Goal: Task Accomplishment & Management: Manage account settings

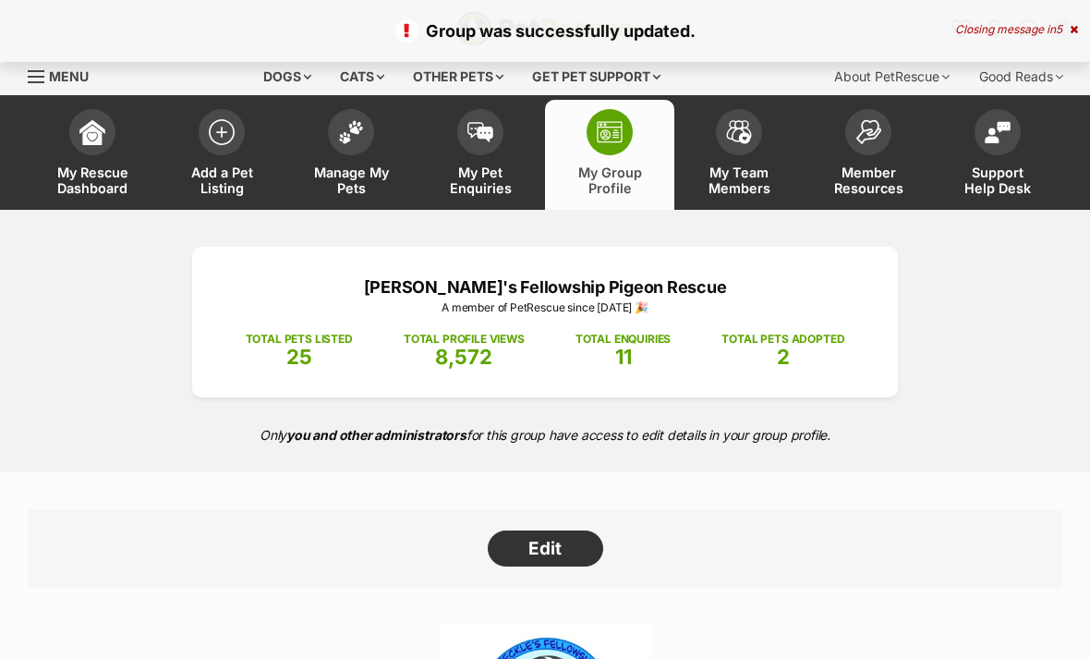
click at [356, 154] on link "Manage My Pets" at bounding box center [350, 155] width 129 height 110
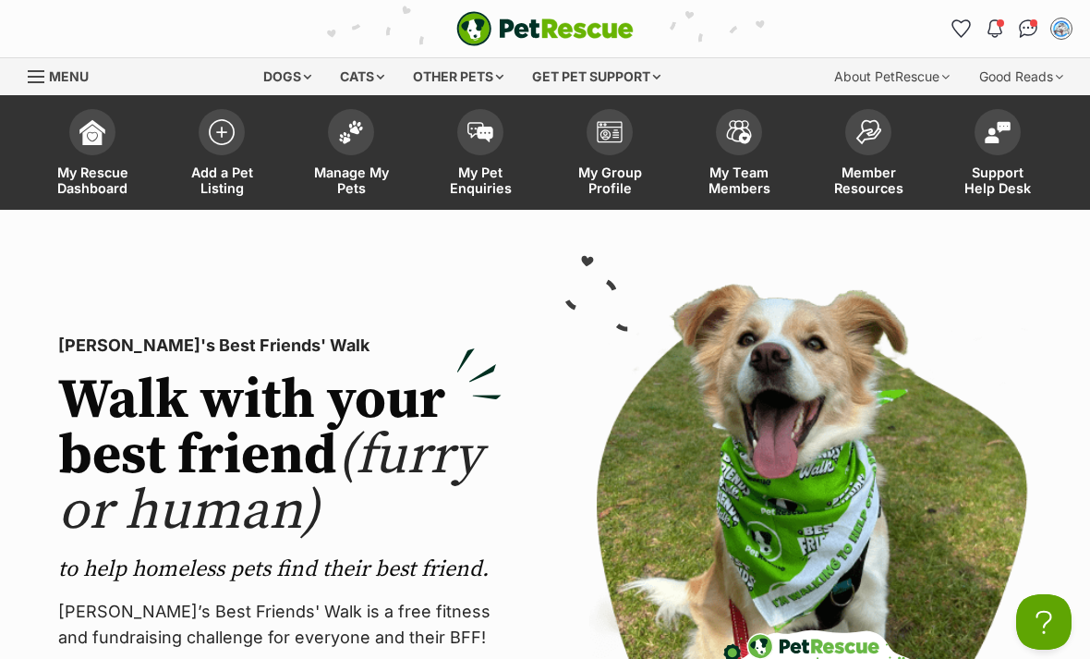
click at [359, 155] on link "Manage My Pets" at bounding box center [350, 155] width 129 height 110
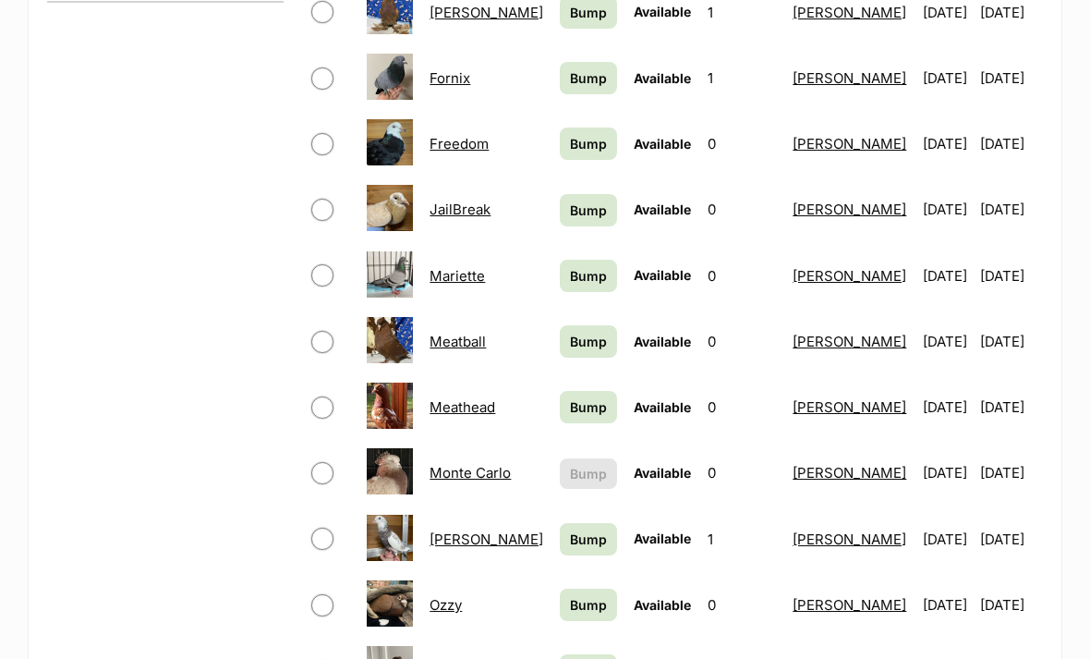
scroll to position [939, 0]
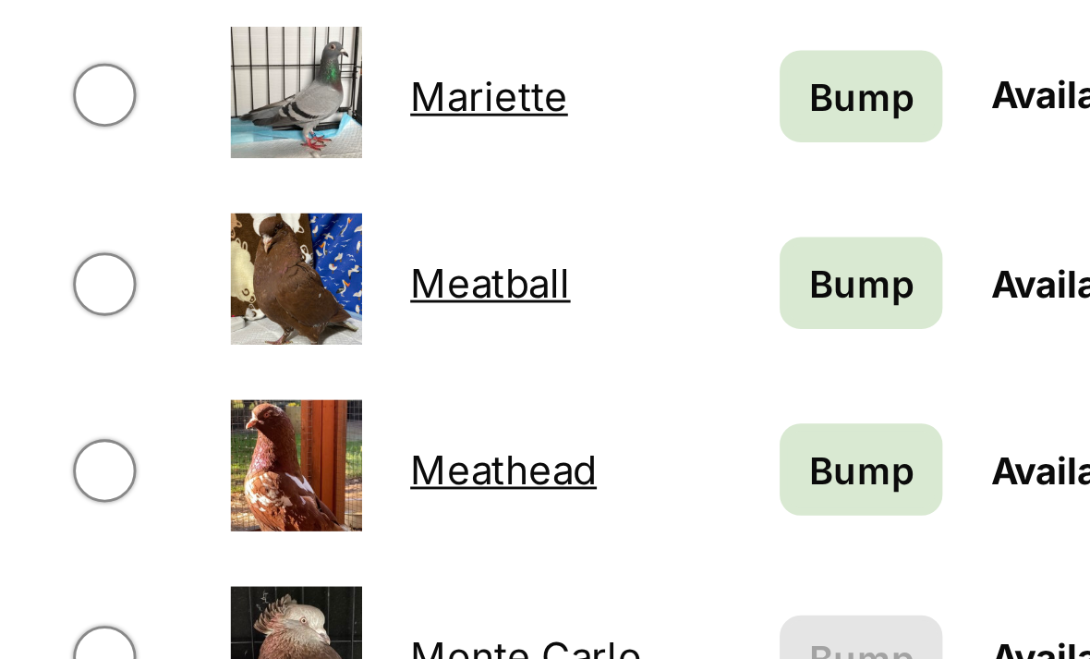
click at [430, 382] on link "Meathead" at bounding box center [463, 391] width 66 height 18
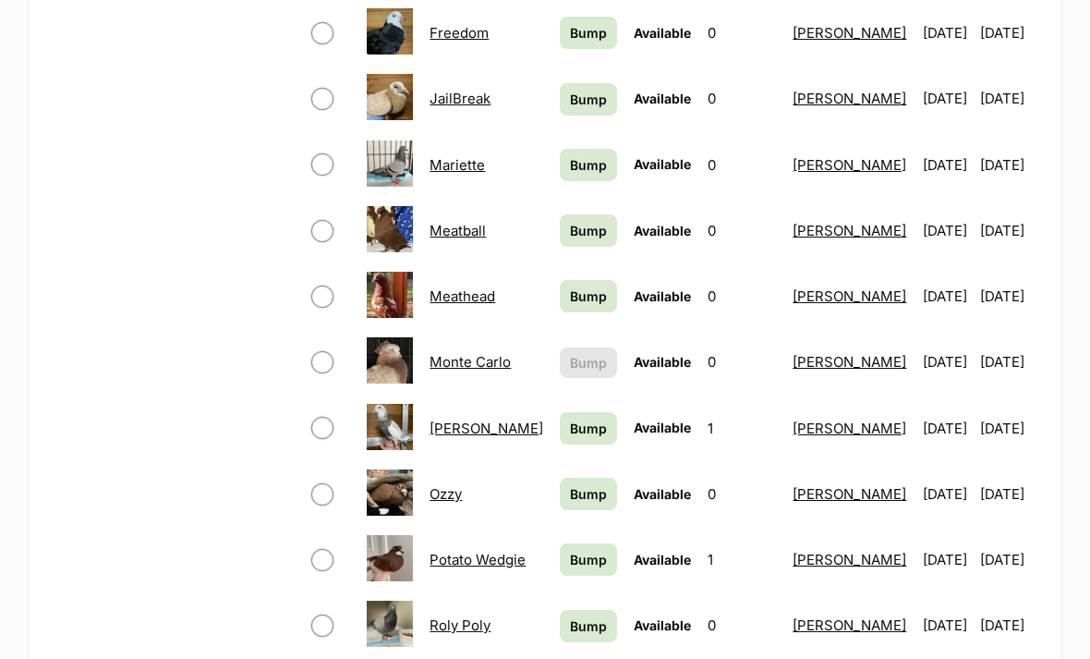
scroll to position [1045, 0]
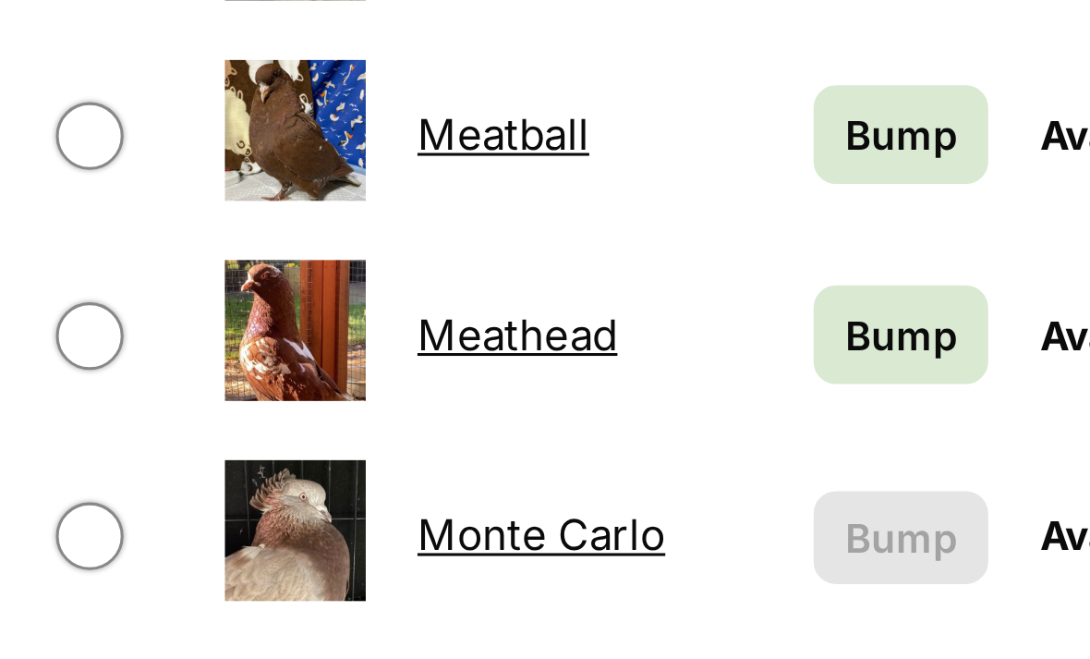
click at [430, 276] on link "Meathead" at bounding box center [463, 285] width 66 height 18
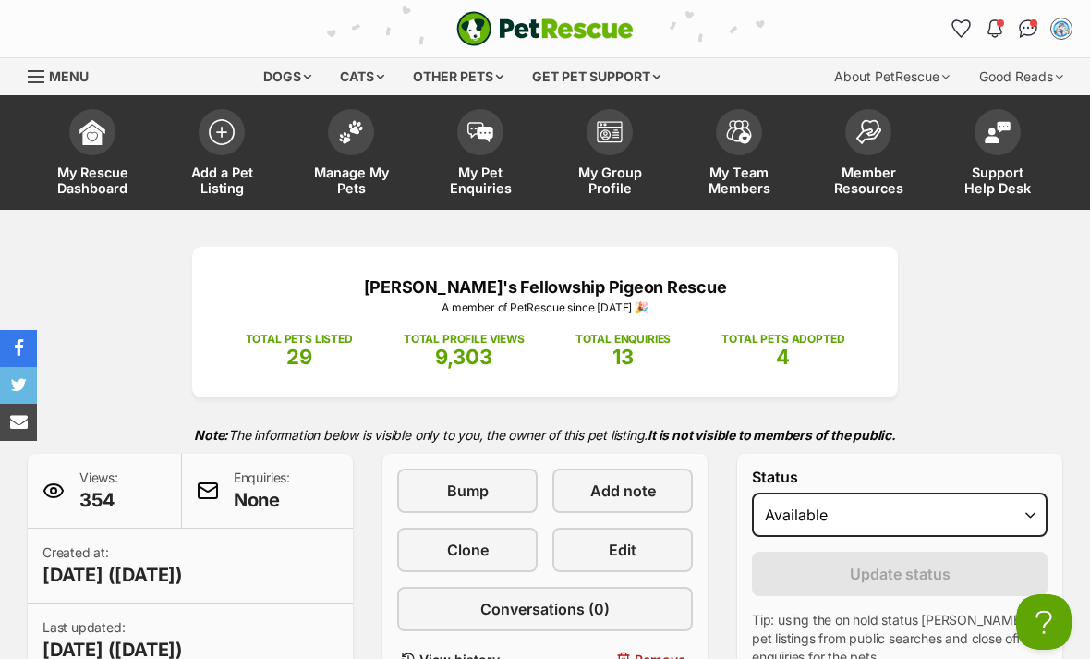
click at [988, 32] on img "Notifications" at bounding box center [995, 28] width 15 height 18
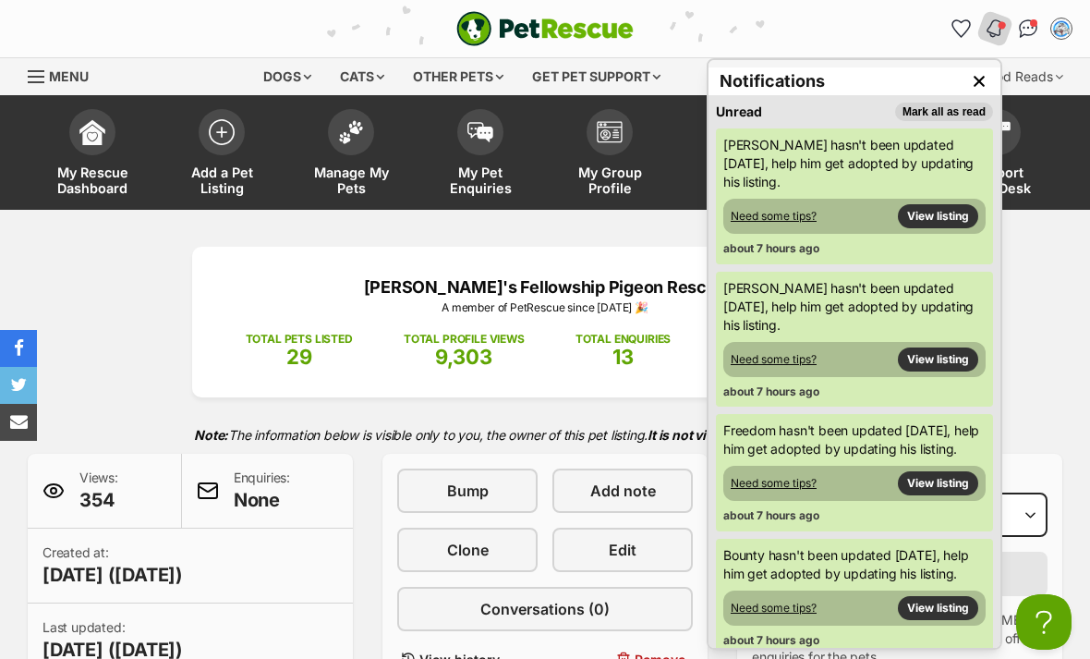
click at [998, 20] on img "Notifications" at bounding box center [995, 29] width 20 height 22
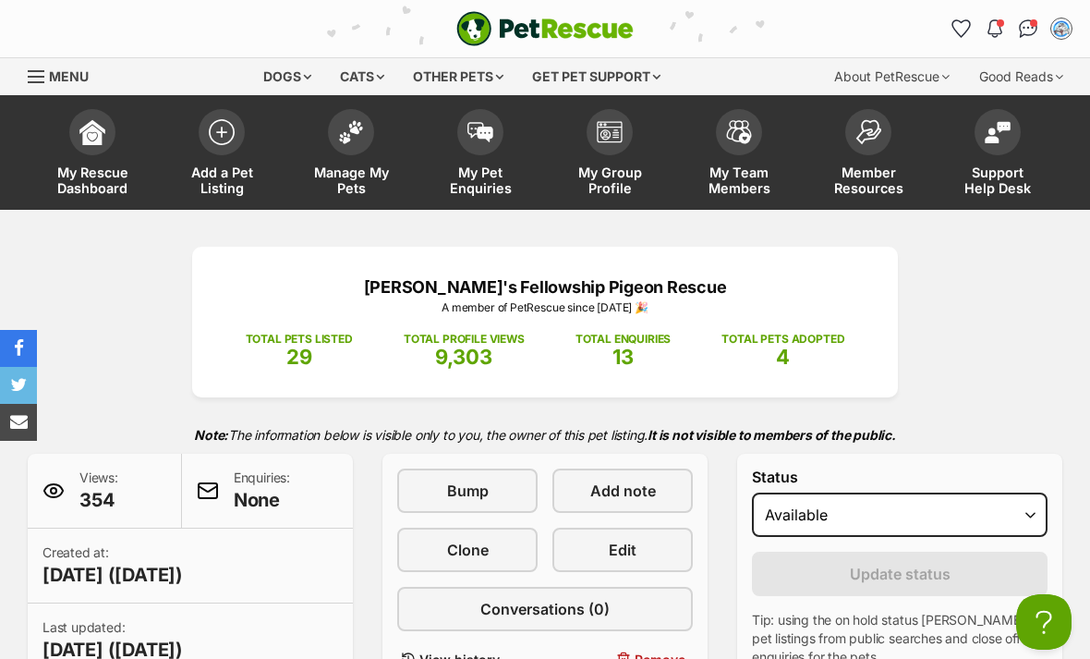
click at [1024, 25] on img "Conversations" at bounding box center [1028, 28] width 19 height 18
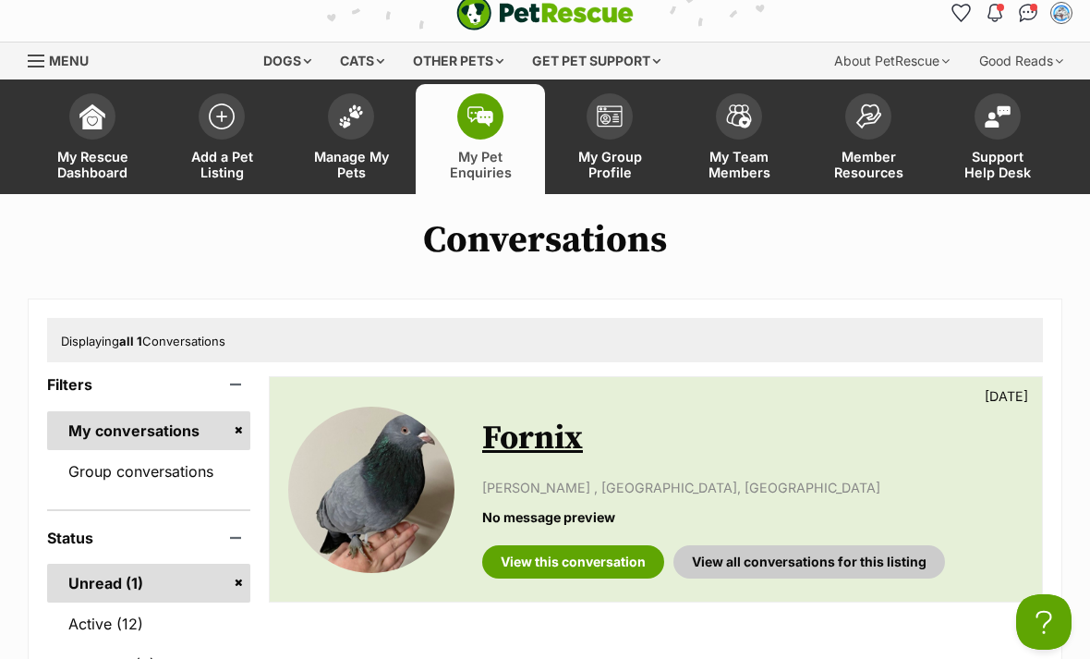
scroll to position [76, 0]
